Goal: Task Accomplishment & Management: Manage account settings

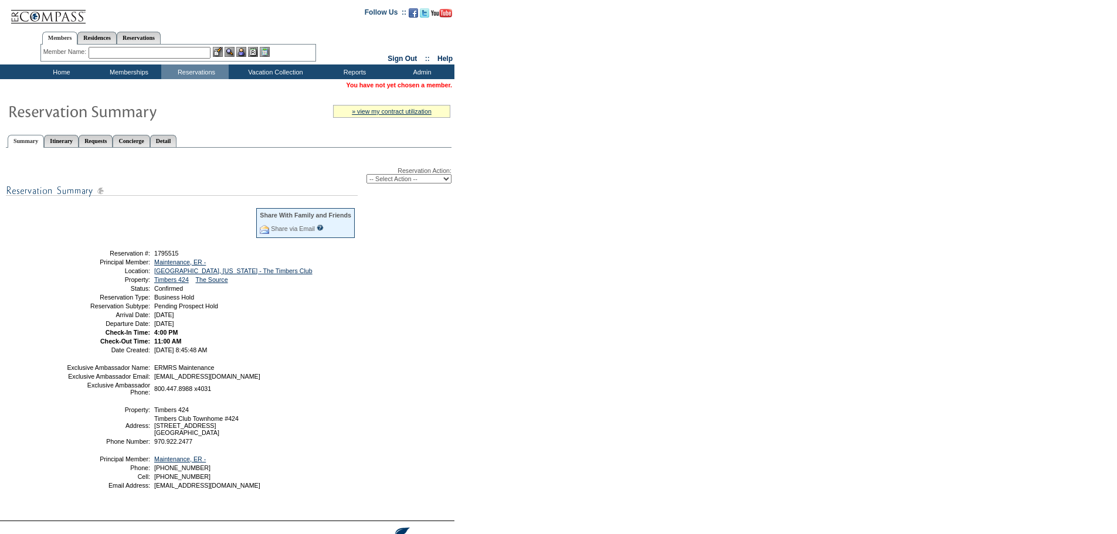
click at [421, 181] on select "-- Select Action -- Modify Reservation Dates Modify Reservation Cost Modify Occ…" at bounding box center [409, 178] width 85 height 9
select select "CancelRes"
click at [367, 176] on select "-- Select Action -- Modify Reservation Dates Modify Reservation Cost Modify Occ…" at bounding box center [409, 178] width 85 height 9
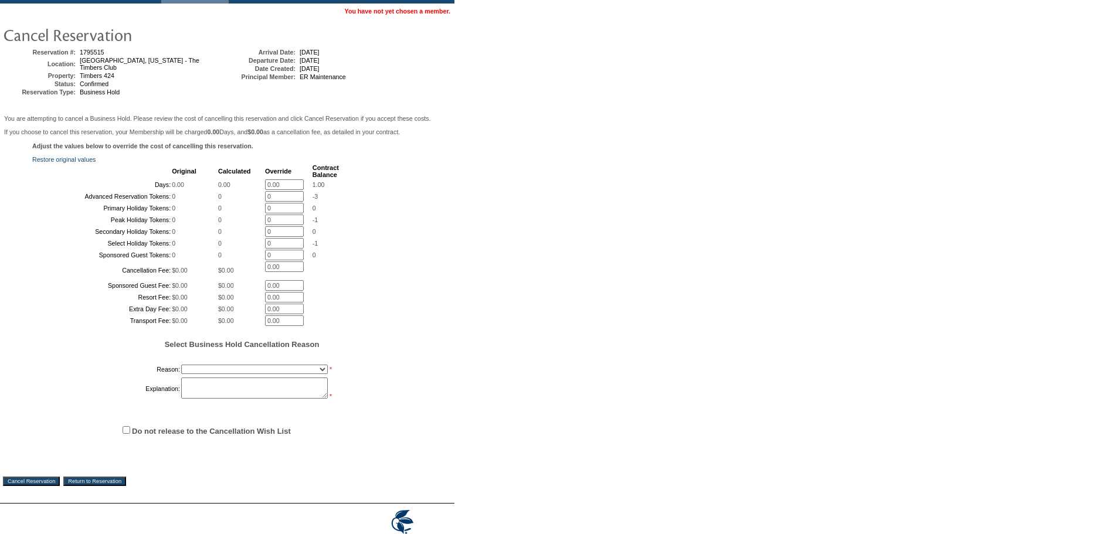
scroll to position [235, 0]
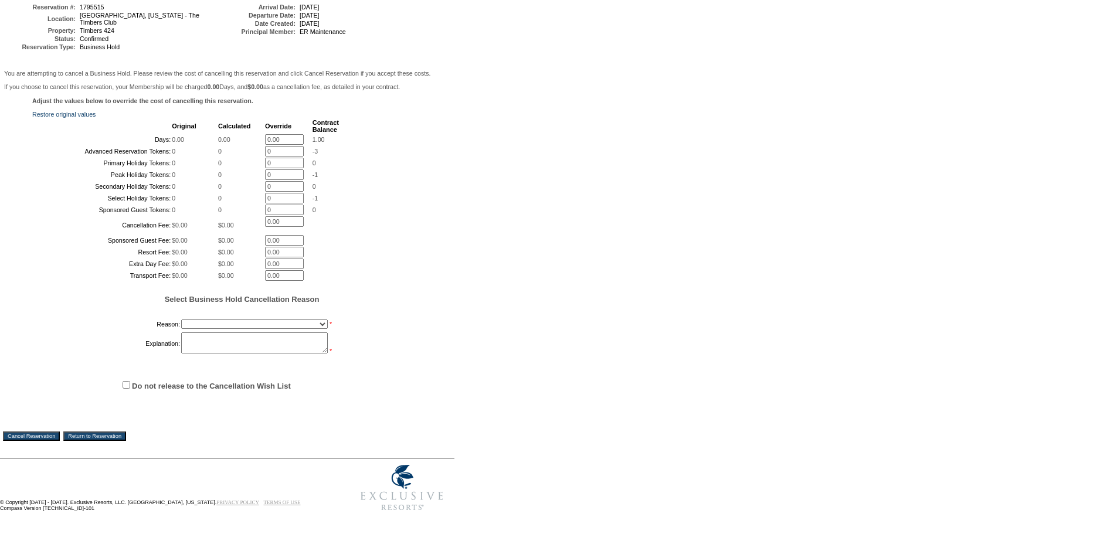
click at [106, 438] on input "Return to Reservation" at bounding box center [94, 436] width 63 height 9
